Goal: Information Seeking & Learning: Learn about a topic

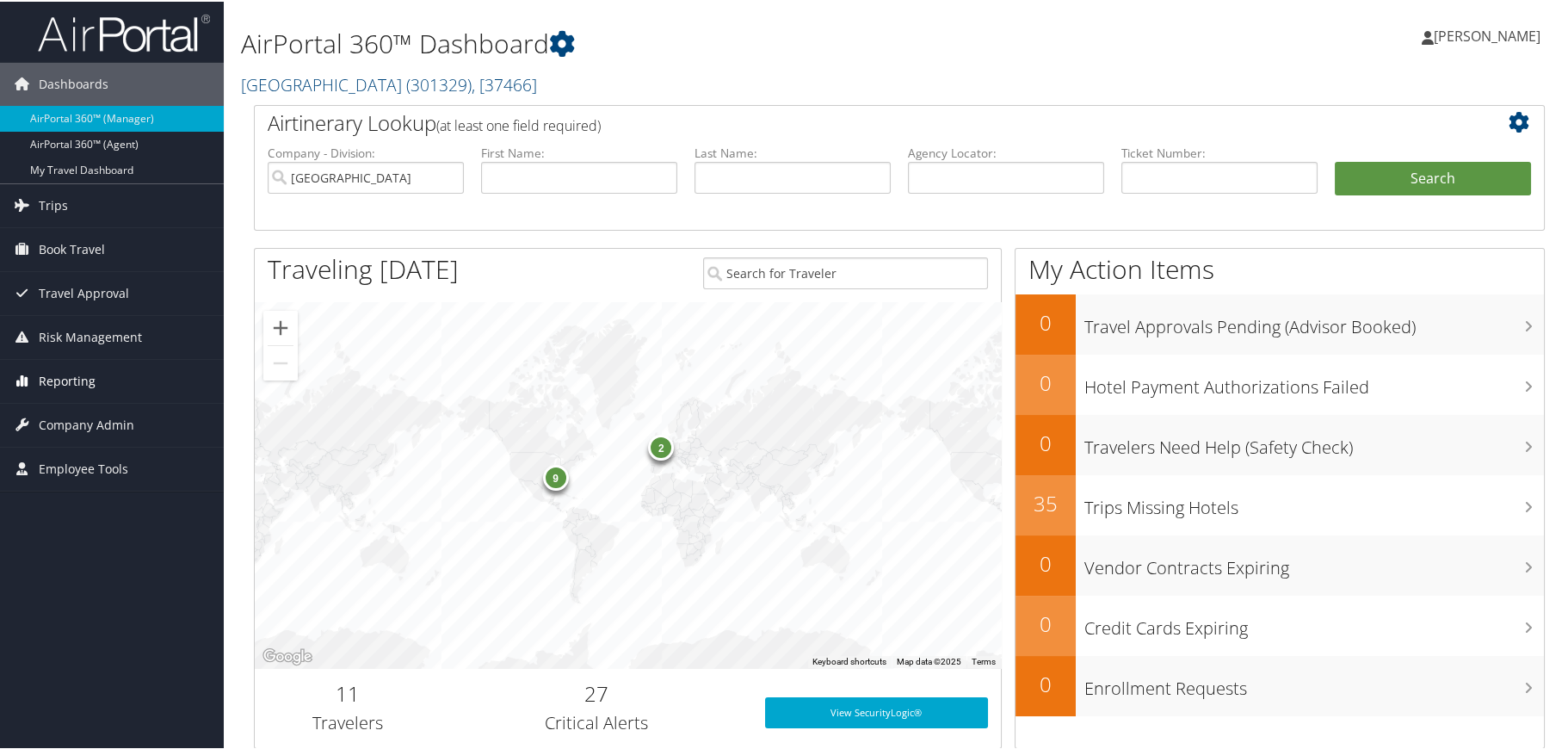
click at [65, 379] on span "Reporting" at bounding box center [67, 379] width 57 height 43
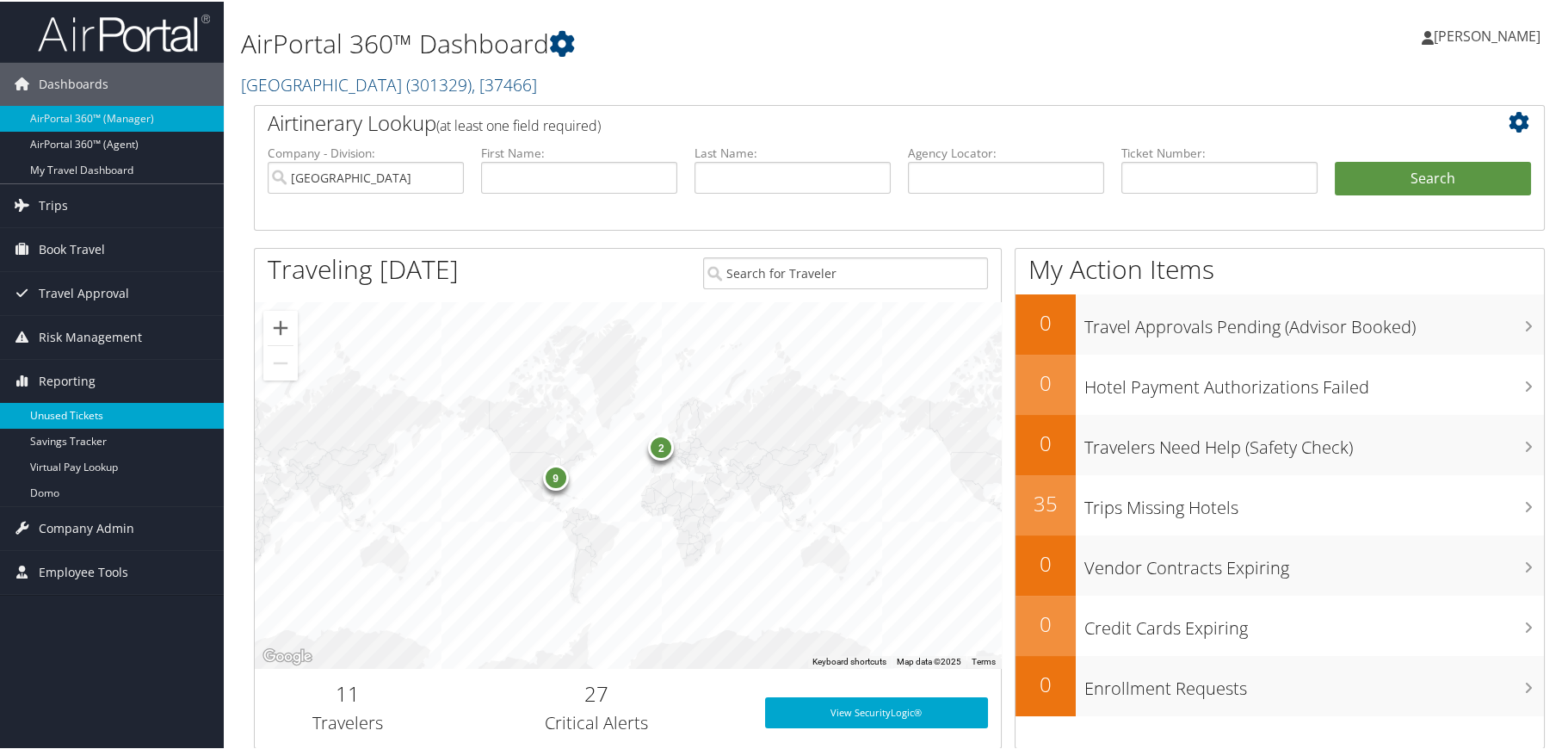
click at [64, 407] on link "Unused Tickets" at bounding box center [112, 414] width 224 height 26
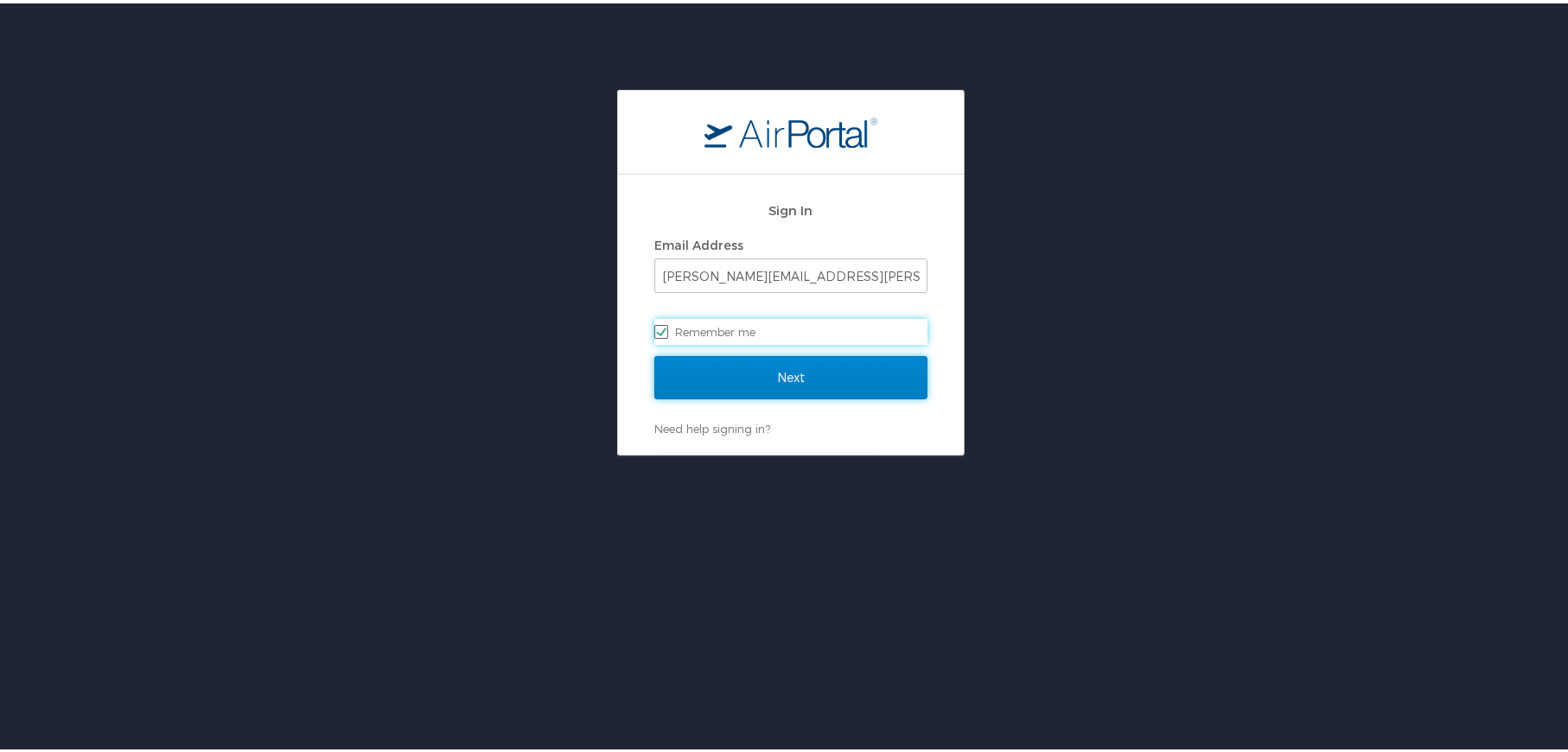
click at [786, 369] on input "Next" at bounding box center [790, 374] width 273 height 44
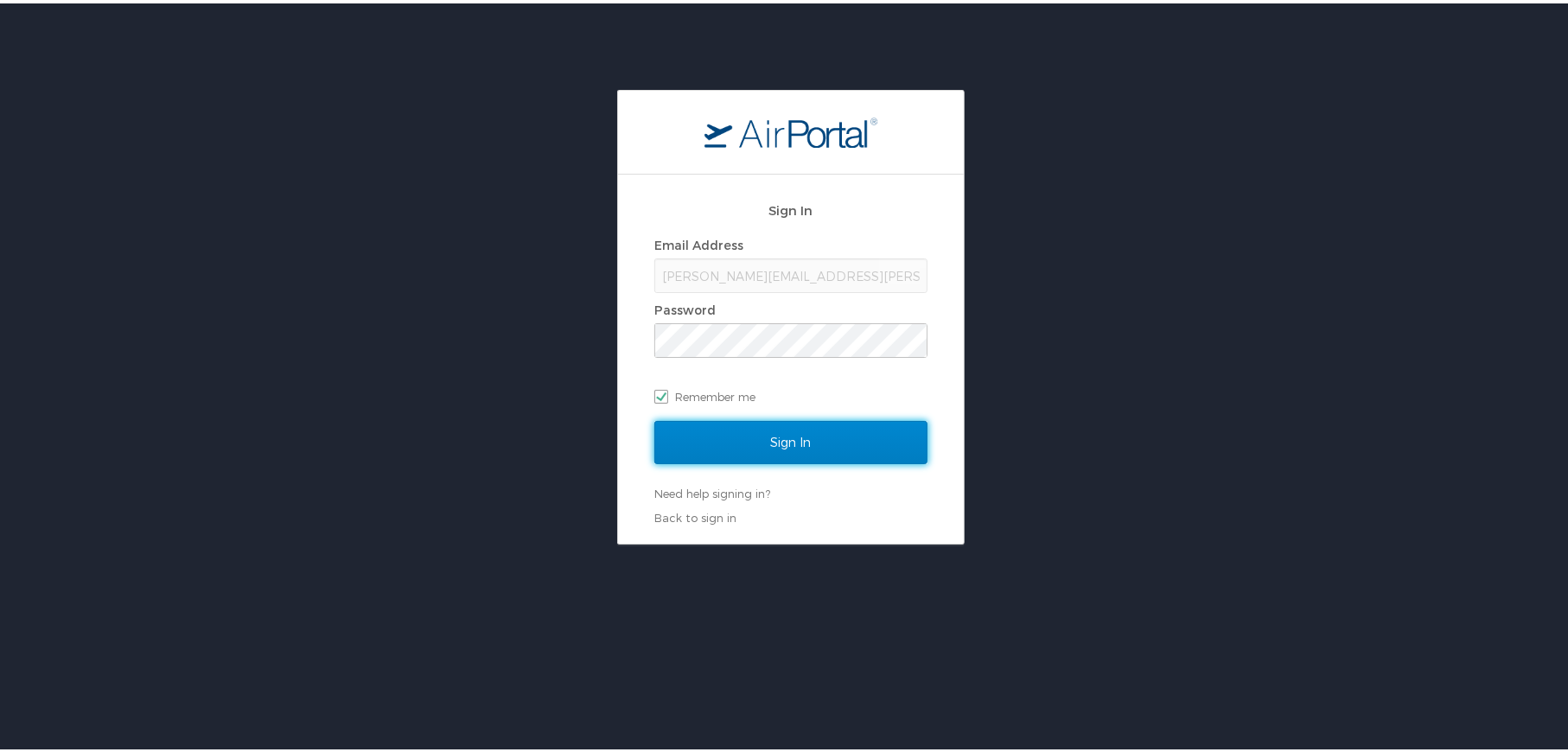
click at [783, 437] on input "Sign In" at bounding box center [790, 439] width 273 height 44
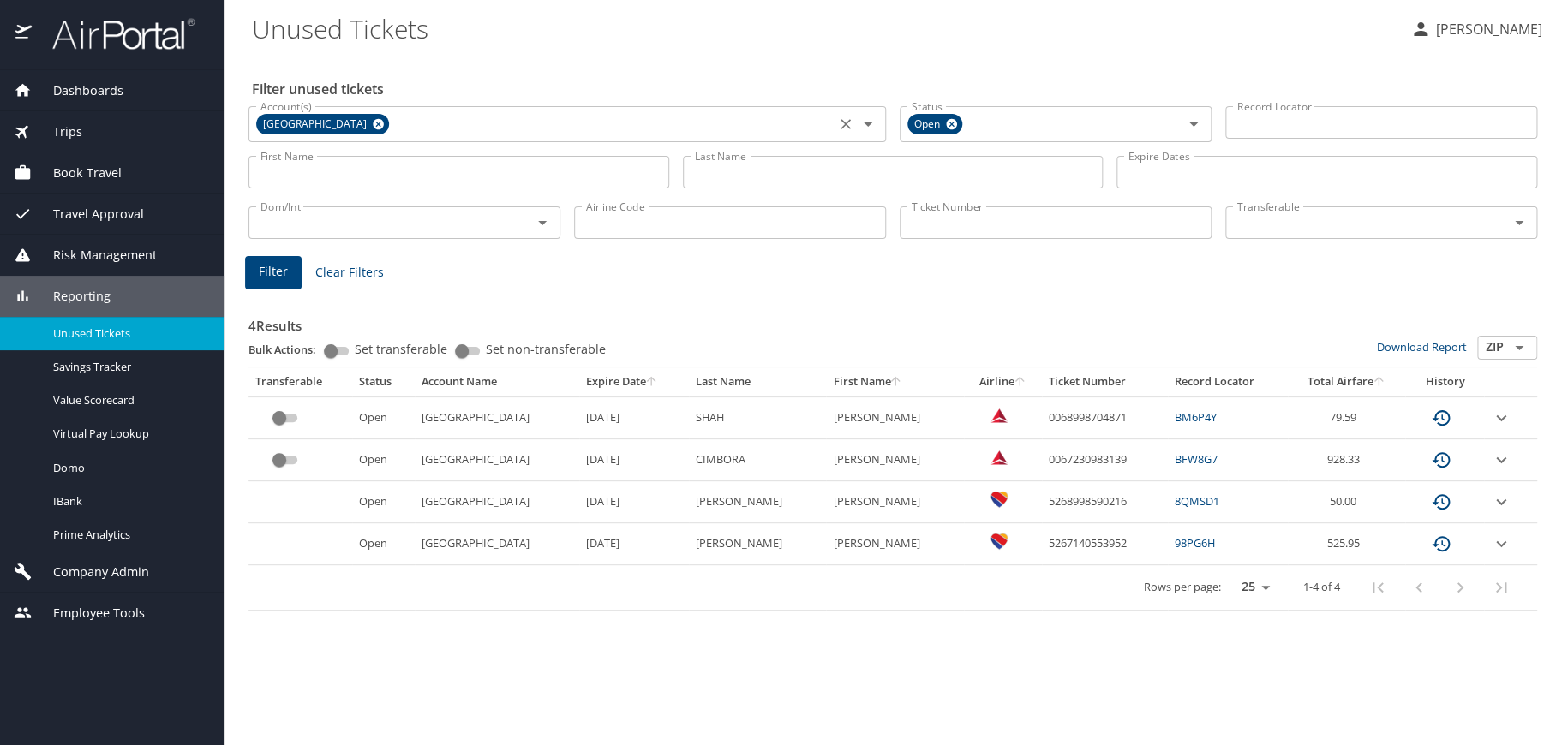
click at [373, 123] on icon at bounding box center [378, 125] width 11 height 11
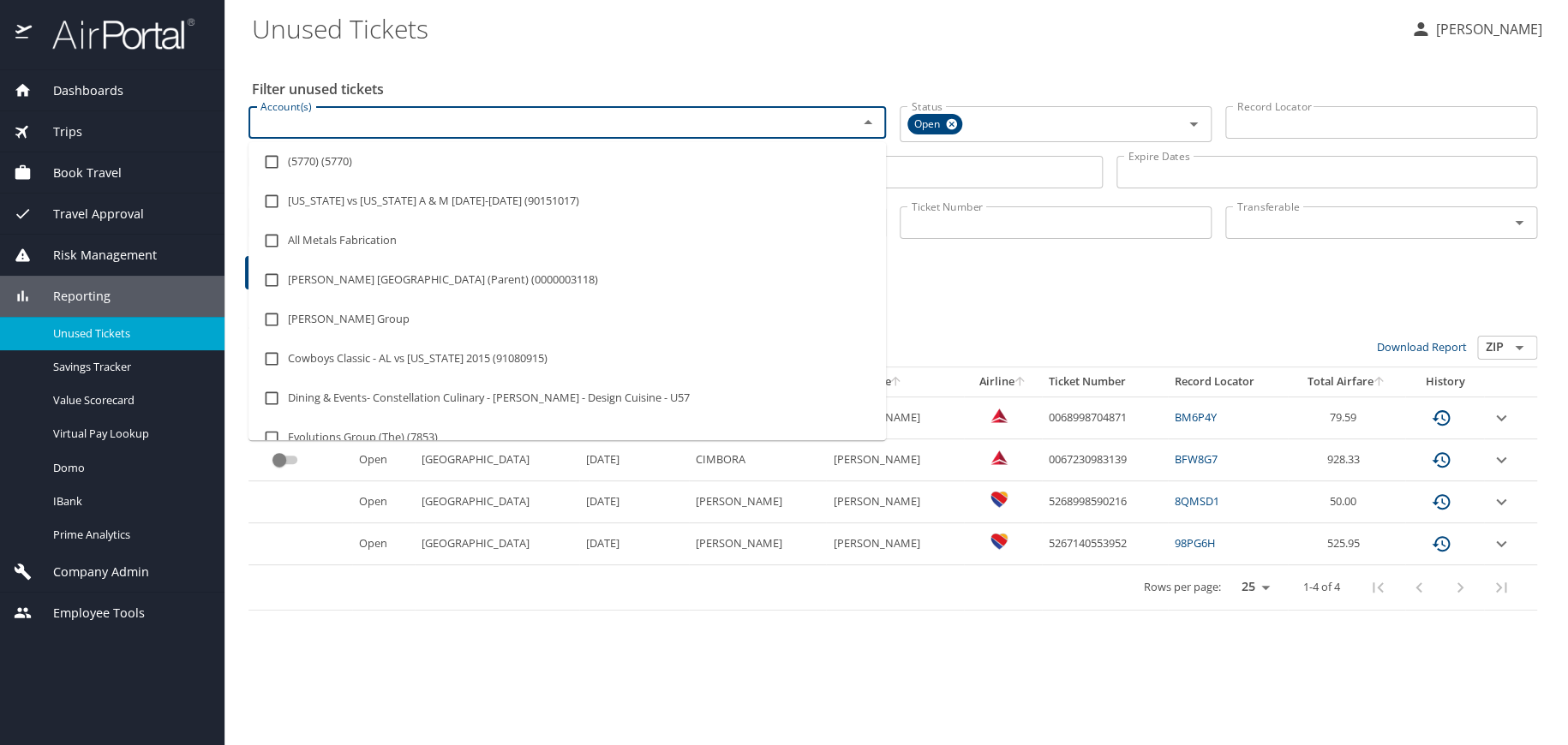
click at [368, 124] on input "Account(s)" at bounding box center [541, 122] width 576 height 22
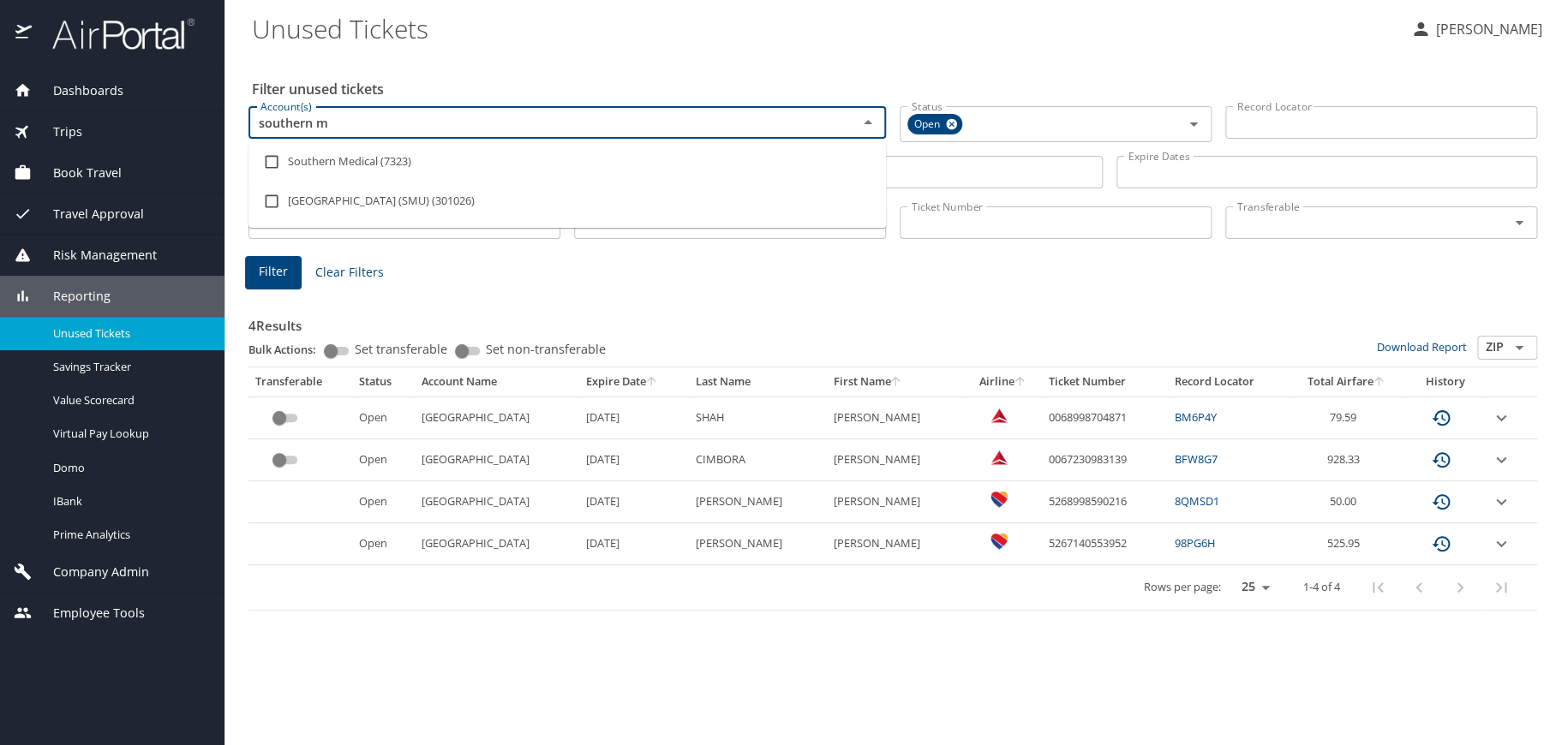
type input "southern me"
click at [372, 200] on li "Southern Methodist University (SMU) (301026)" at bounding box center [567, 201] width 638 height 39
checkbox input "true"
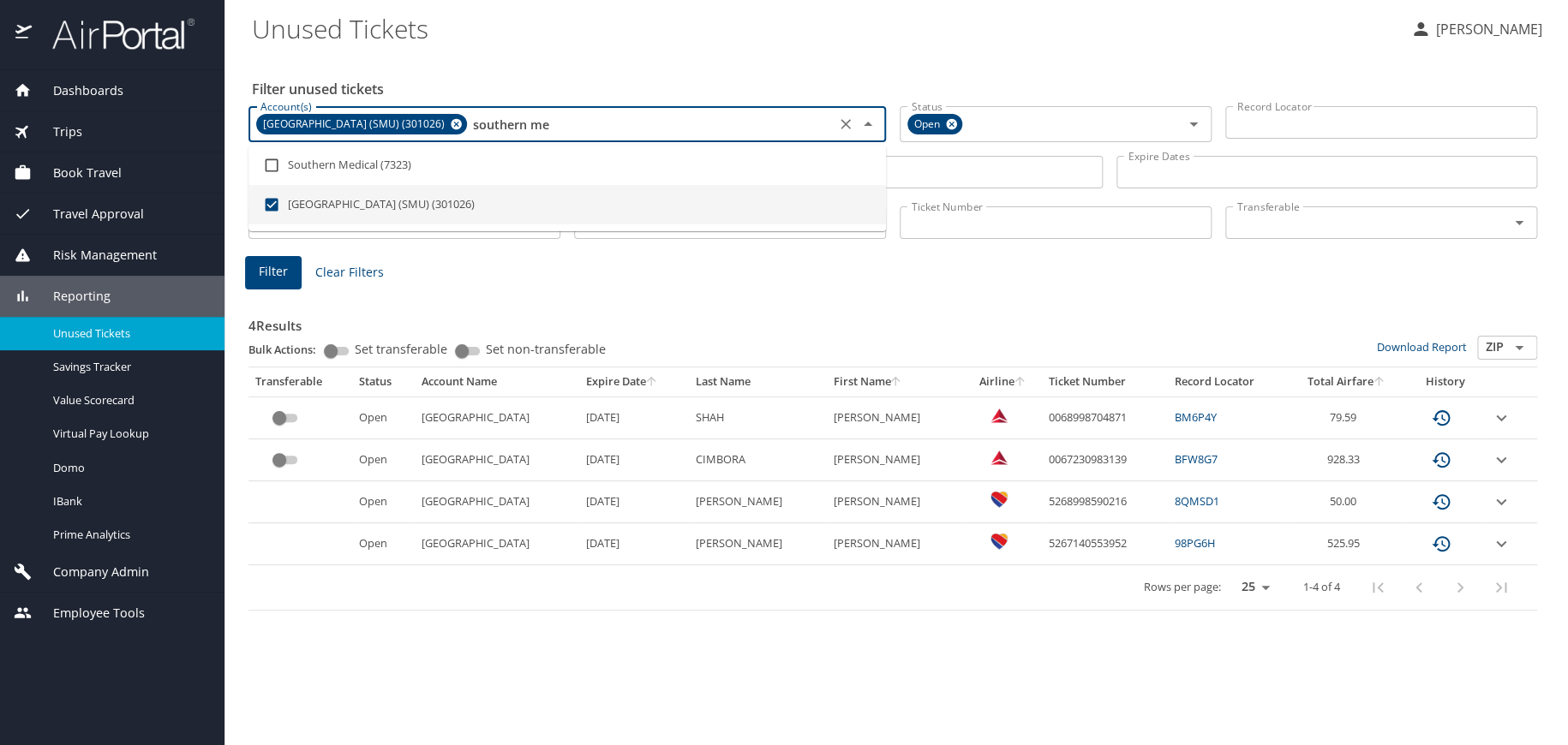
type input "southern me"
click at [275, 271] on span "Filter" at bounding box center [273, 272] width 29 height 21
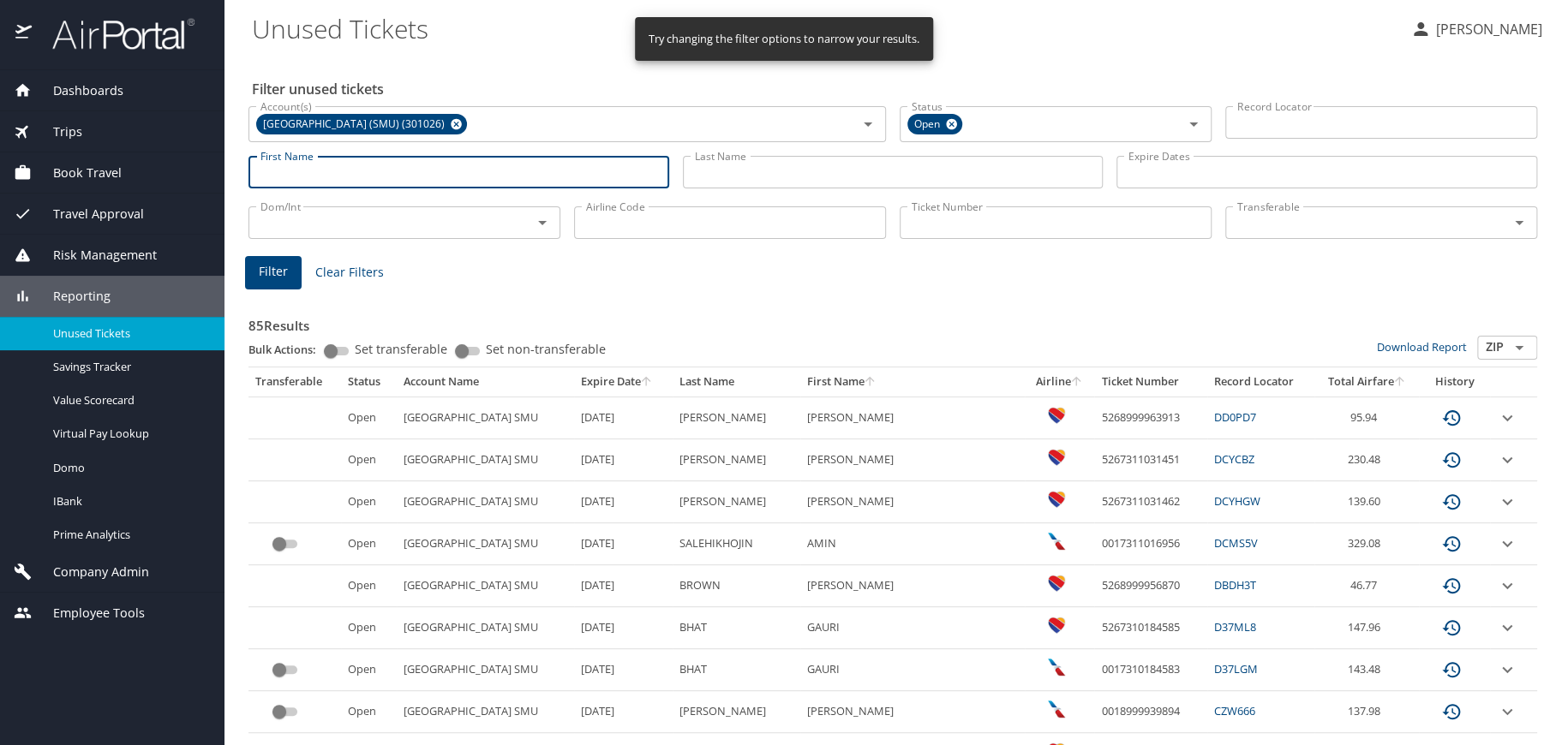
click at [335, 167] on input "First Name" at bounding box center [459, 172] width 420 height 32
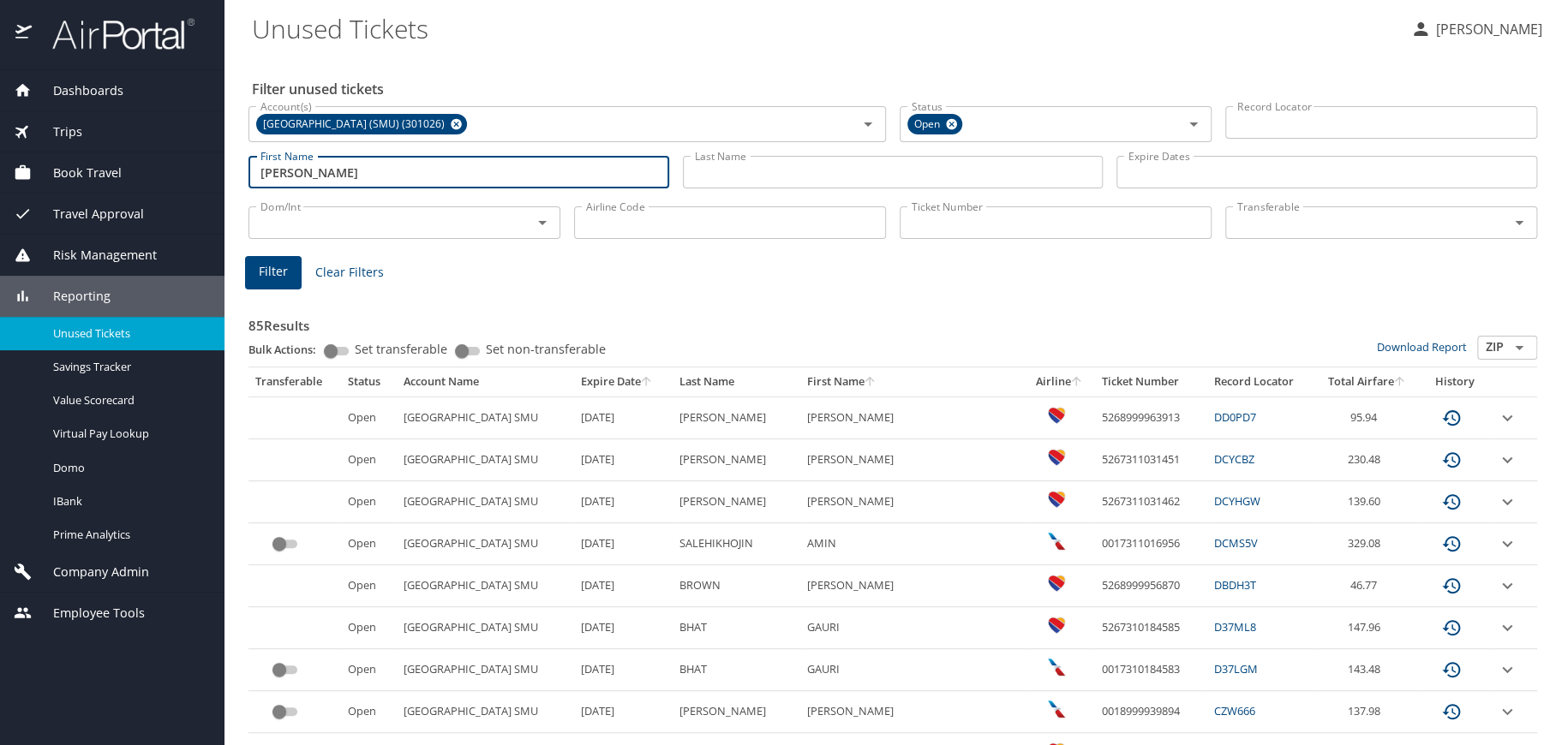
type input "david"
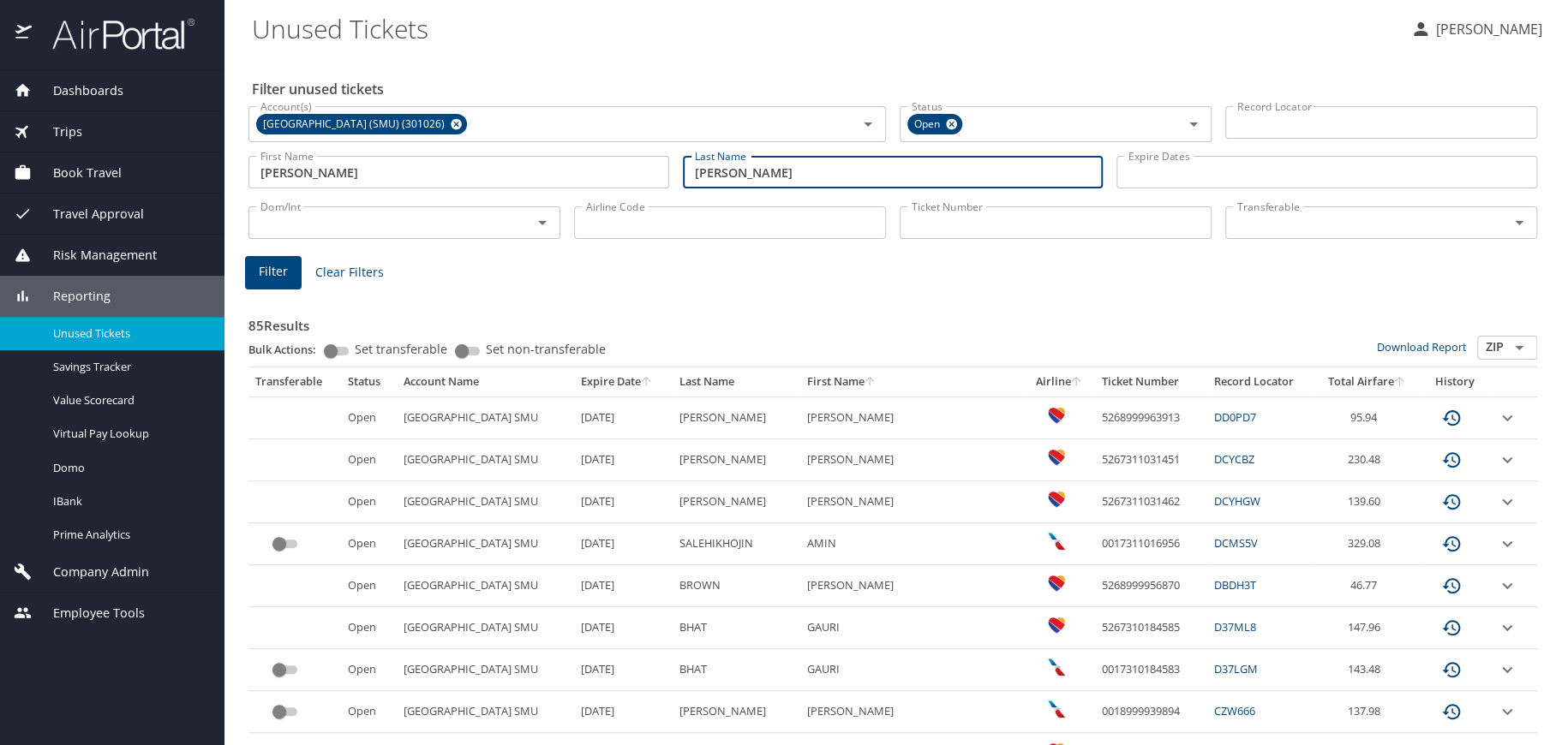
type input "jacobson"
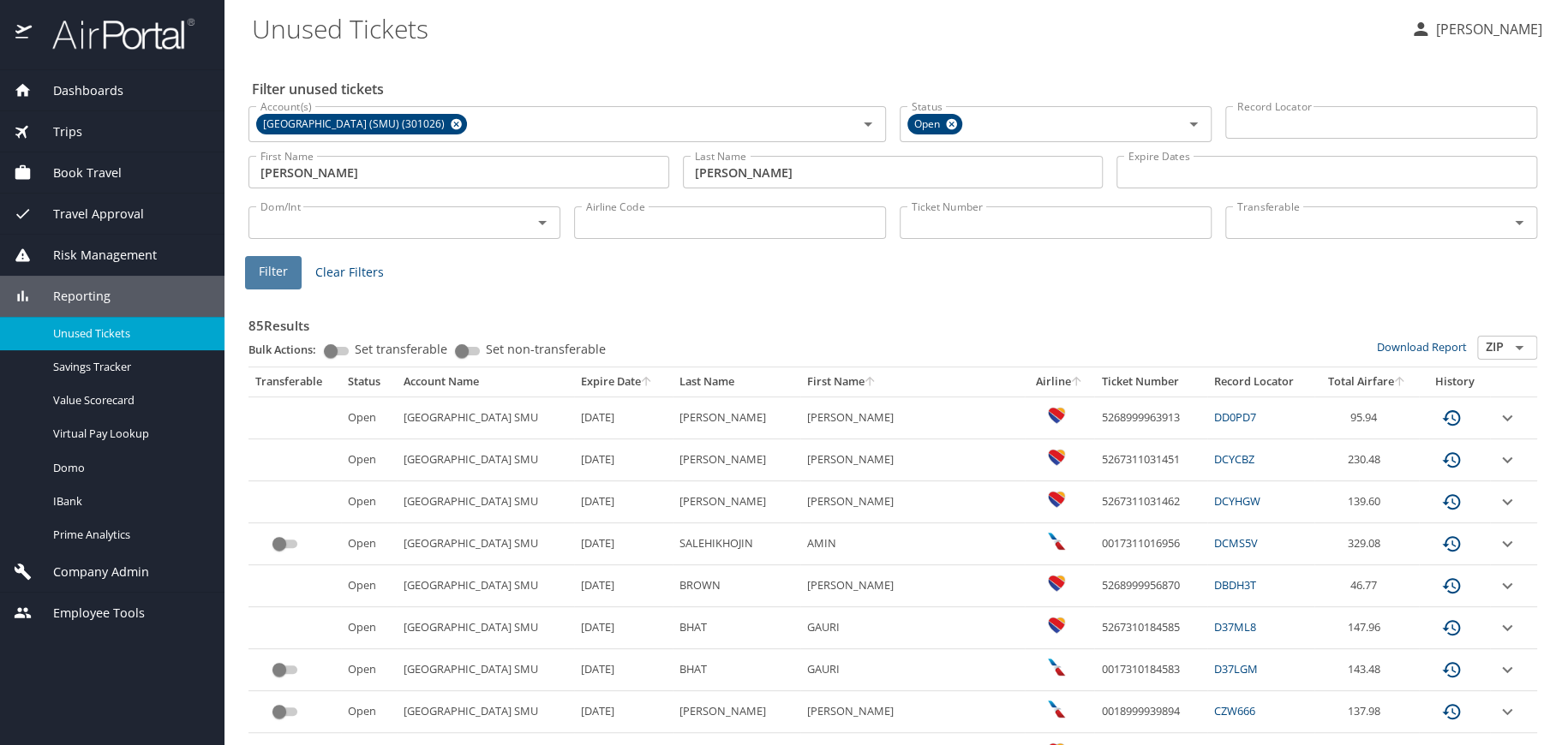
click at [277, 277] on span "Filter" at bounding box center [273, 272] width 29 height 21
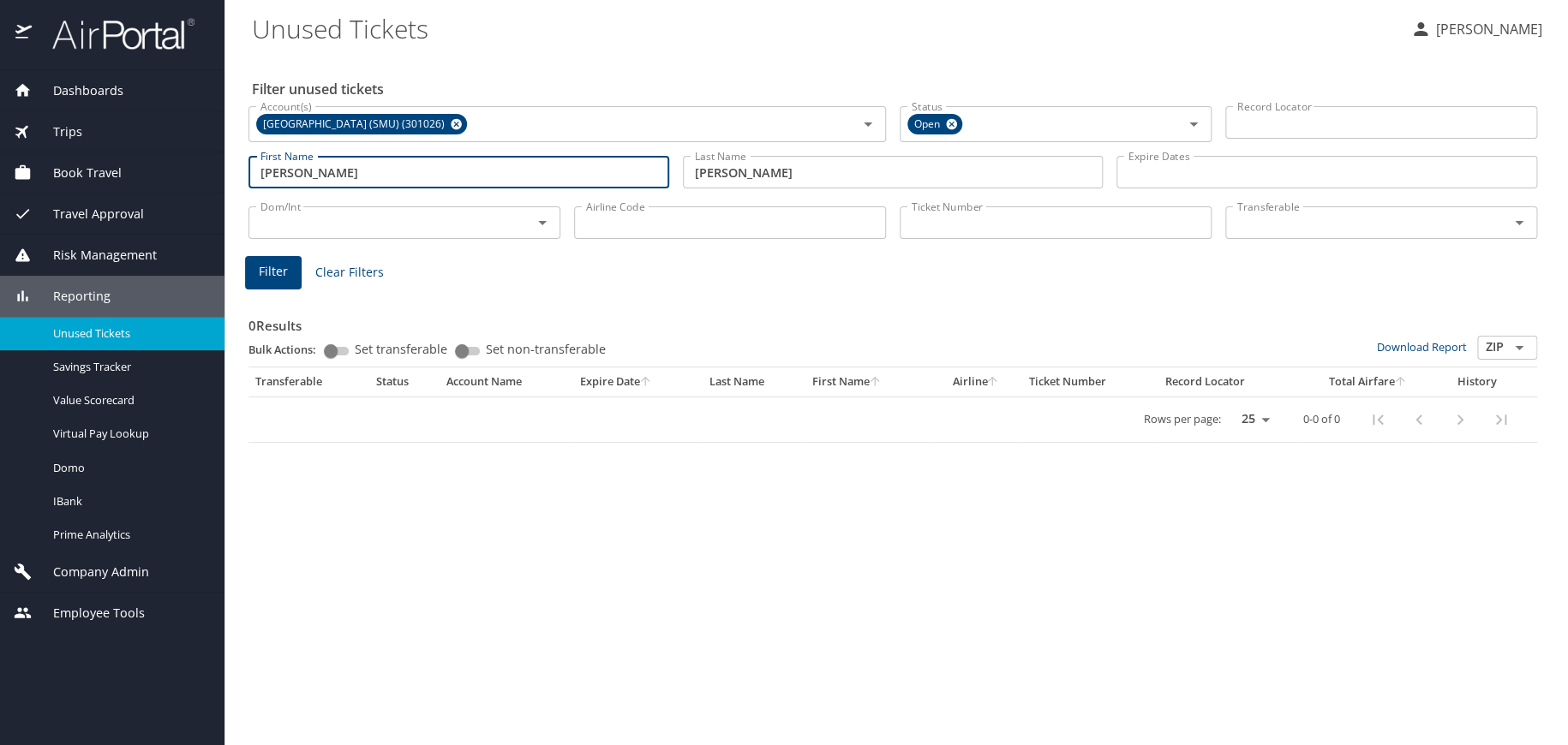
drag, startPoint x: 417, startPoint y: 165, endPoint x: 161, endPoint y: 185, distance: 256.8
click at [167, 181] on div "Dashboards AirPortal 360™ Manager AirPortal 360™ Agent My Travel Dashboard Trip…" at bounding box center [784, 372] width 1568 height 745
click at [640, 225] on input "Airline Code" at bounding box center [730, 222] width 312 height 32
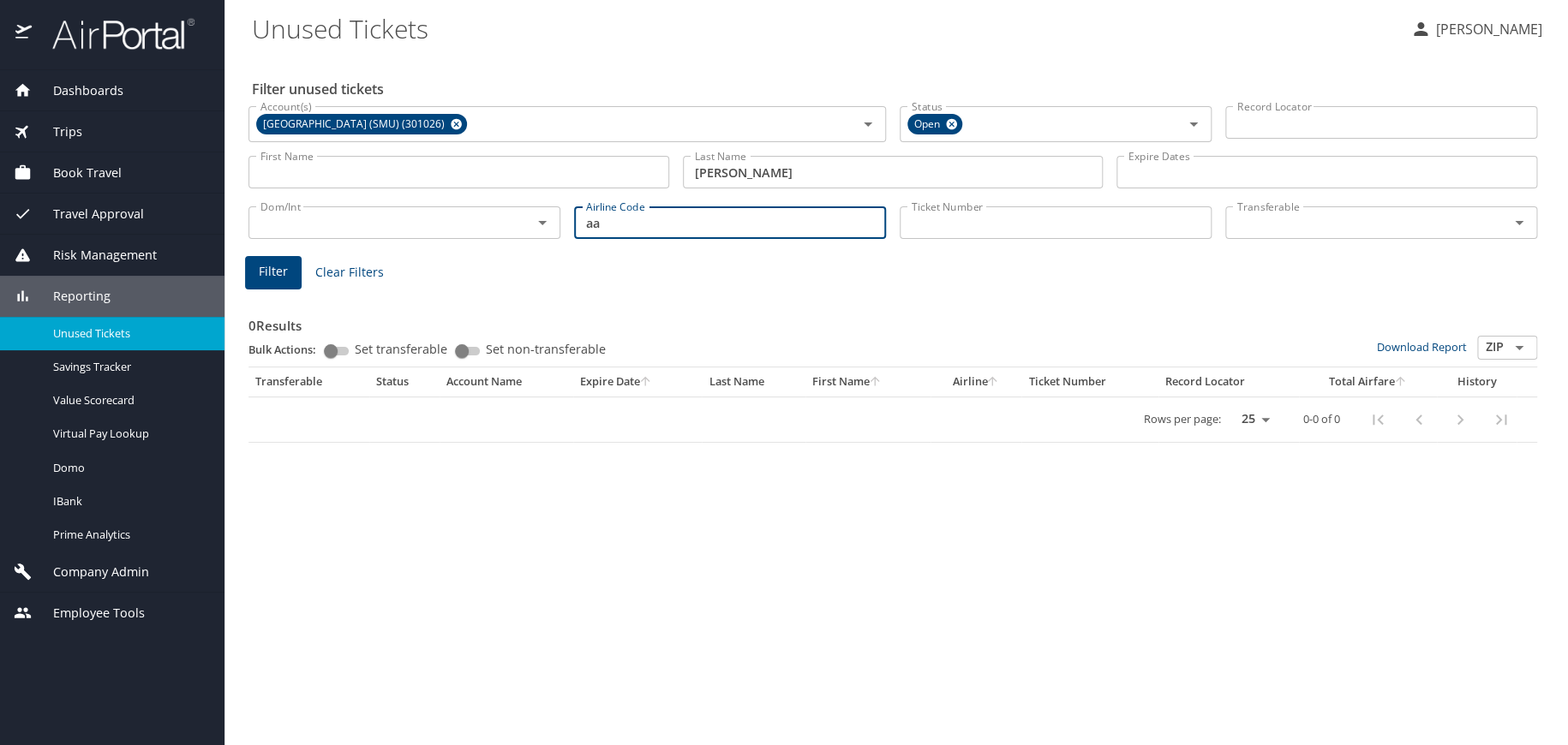
type input "aa"
click at [273, 277] on span "Filter" at bounding box center [273, 272] width 29 height 21
drag, startPoint x: 596, startPoint y: 222, endPoint x: 598, endPoint y: 235, distance: 13.2
click at [512, 228] on div "Dom/Int Dom/Int Airline Code aa Airline Code Ticket Number Ticket Number Transf…" at bounding box center [892, 221] width 1302 height 57
drag, startPoint x: 627, startPoint y: 225, endPoint x: 561, endPoint y: 230, distance: 66.2
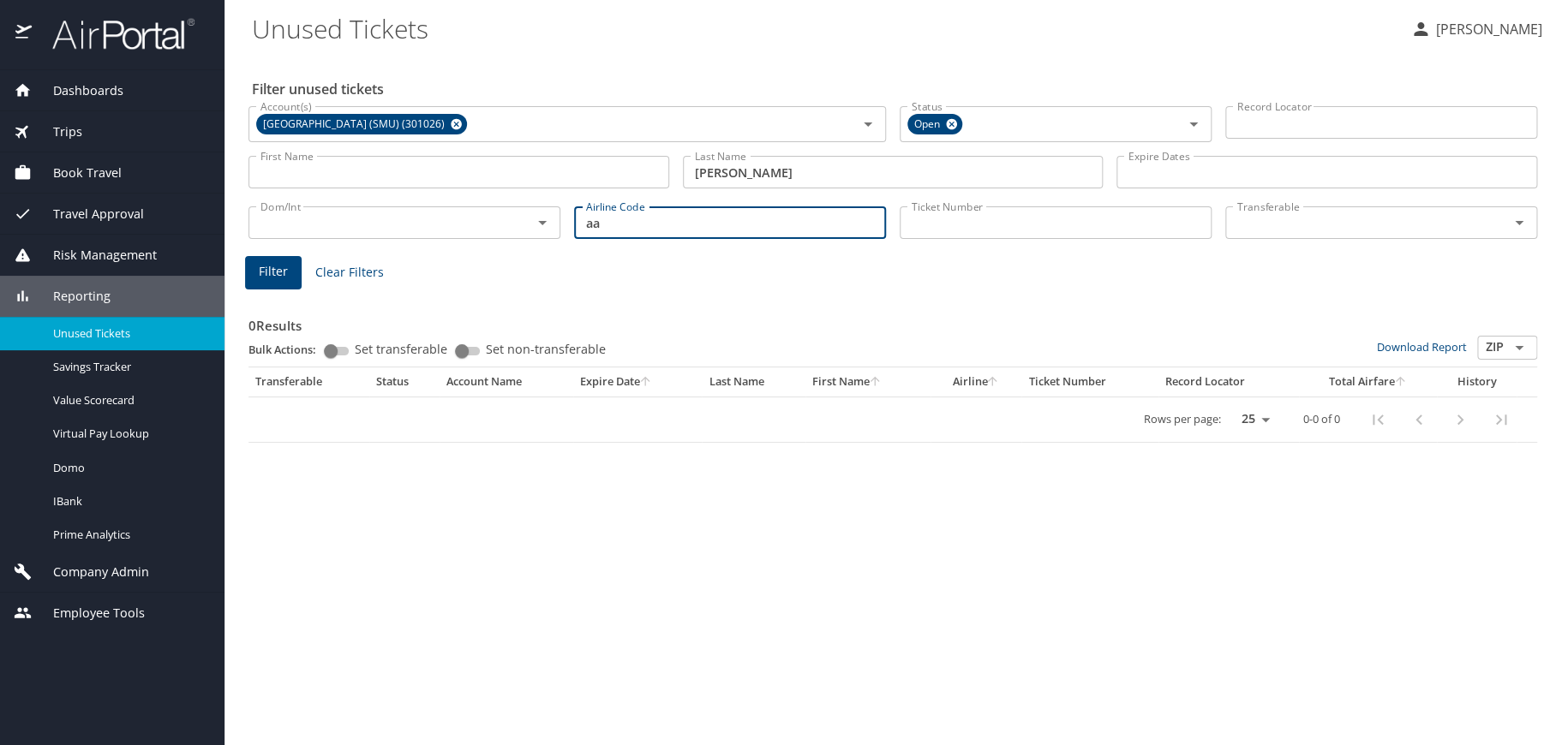
click at [561, 230] on div "Dom/Int Dom/Int Airline Code aa Airline Code Ticket Number Ticket Number Transf…" at bounding box center [892, 221] width 1302 height 57
click at [278, 272] on span "Filter" at bounding box center [273, 272] width 29 height 21
click at [83, 292] on span "Reporting" at bounding box center [72, 296] width 79 height 19
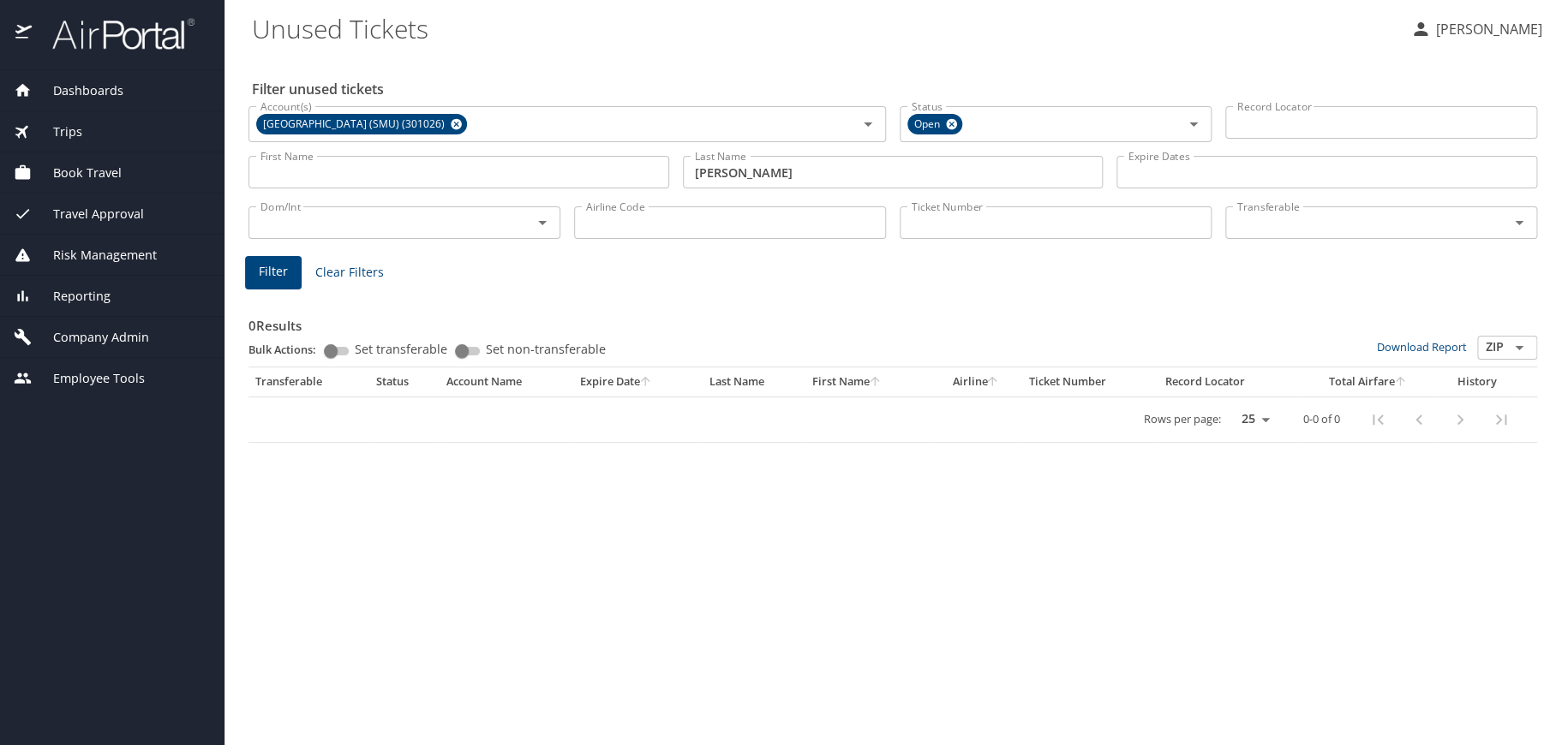
click at [84, 337] on span "Company Admin" at bounding box center [91, 338] width 117 height 19
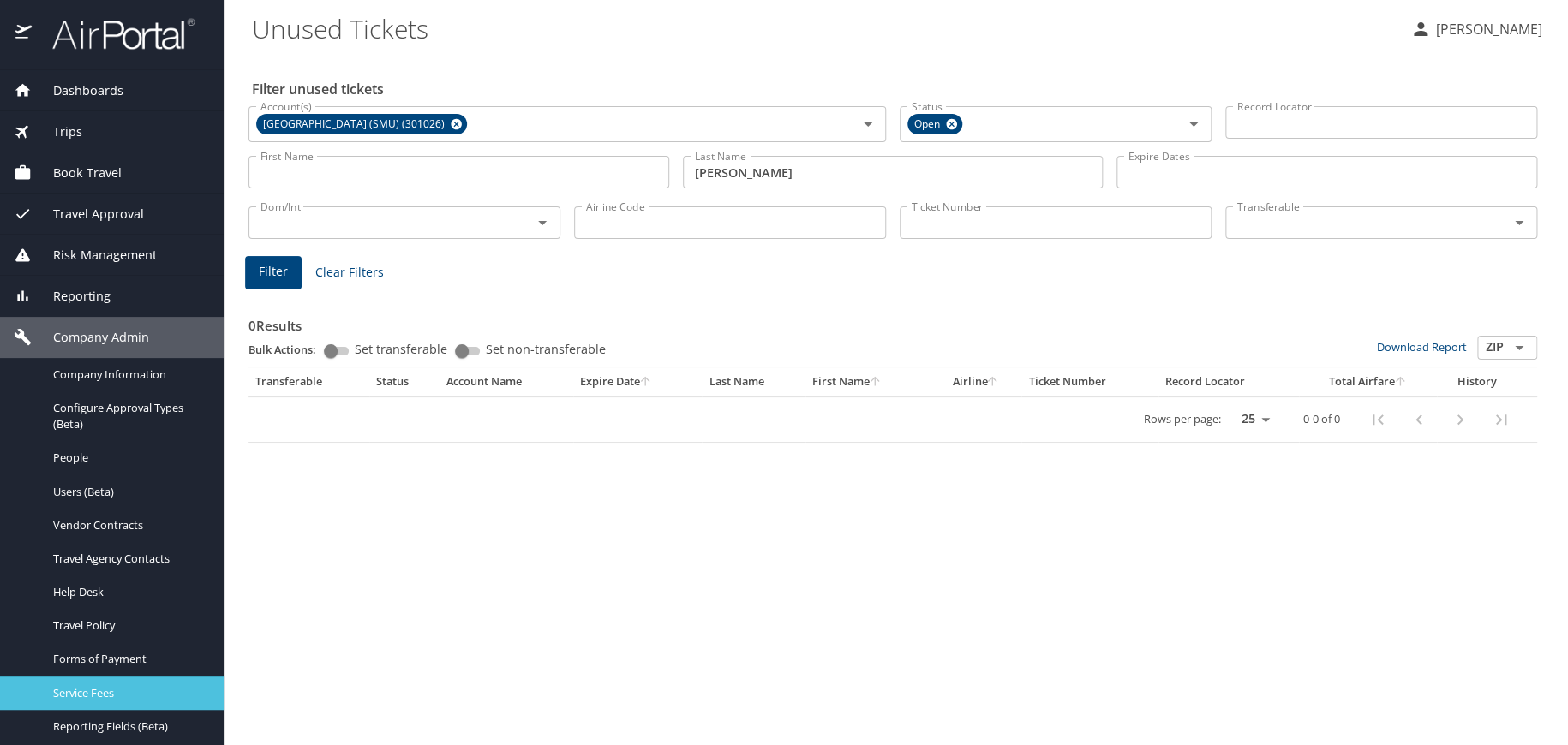
click at [97, 686] on span "Service Fees" at bounding box center [128, 694] width 150 height 17
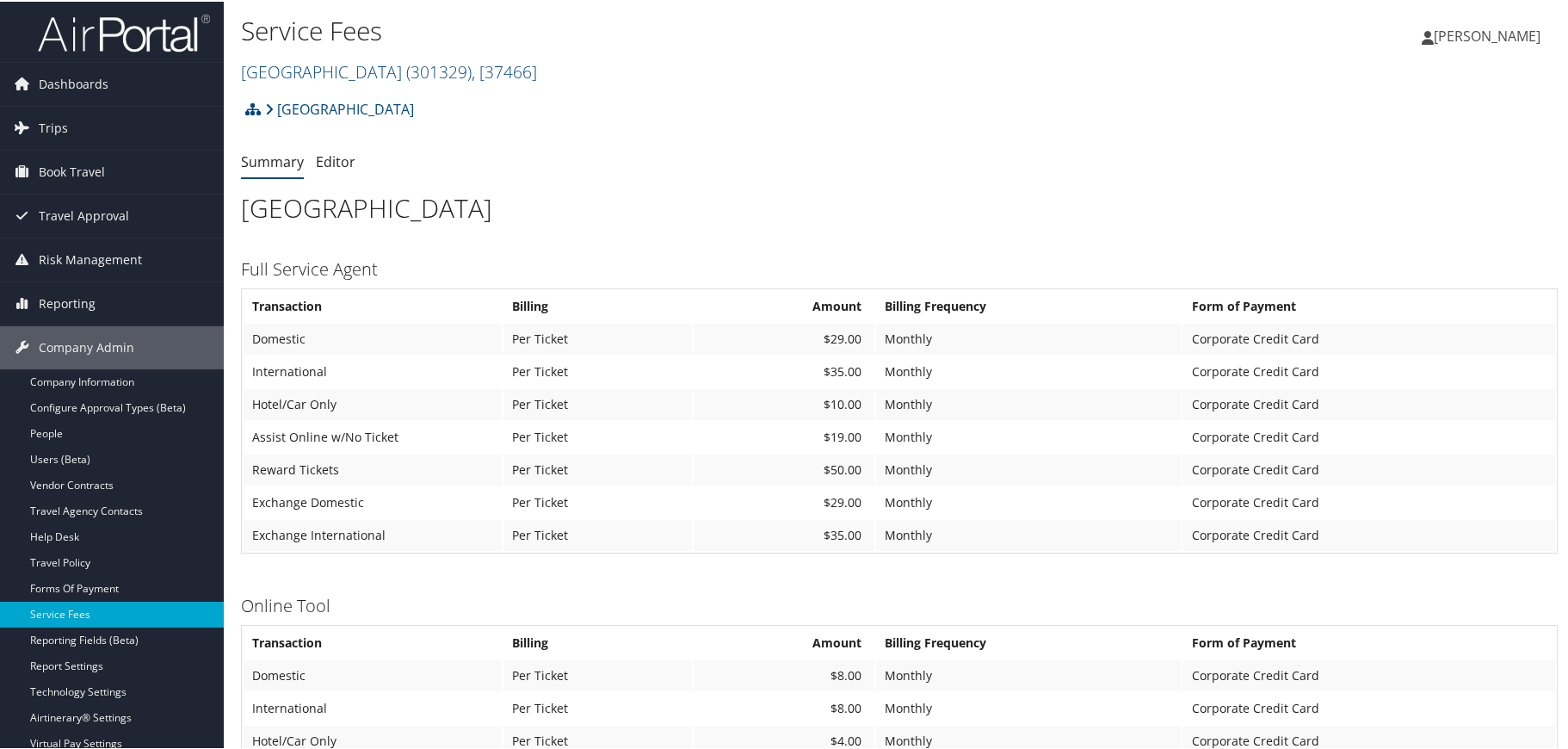
click at [655, 154] on ul "Summary Editor" at bounding box center [899, 161] width 1317 height 31
